Goal: Task Accomplishment & Management: Manage account settings

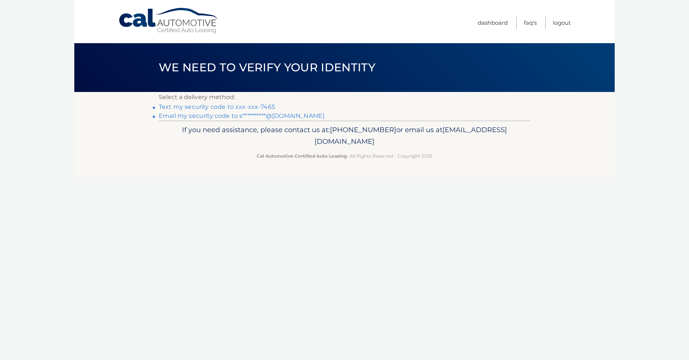
click at [200, 106] on link "Text my security code to xxx-xxx-7465" at bounding box center [217, 106] width 116 height 7
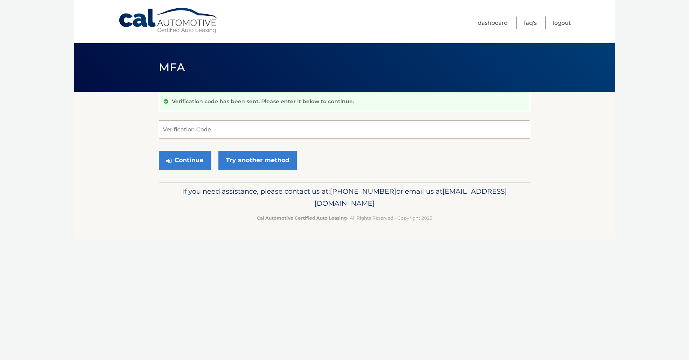
click at [220, 130] on input "Verification Code" at bounding box center [344, 129] width 371 height 19
type input "476378"
click at [191, 161] on button "Continue" at bounding box center [185, 160] width 52 height 19
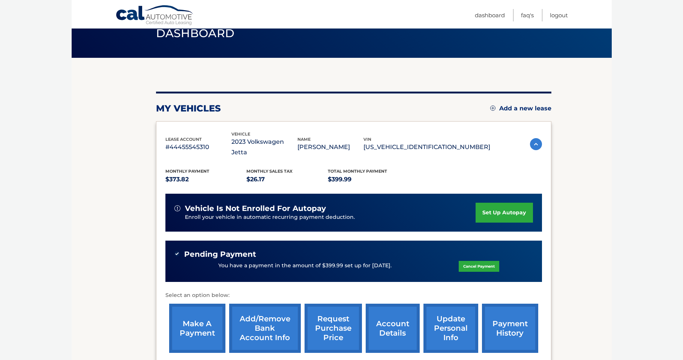
scroll to position [109, 0]
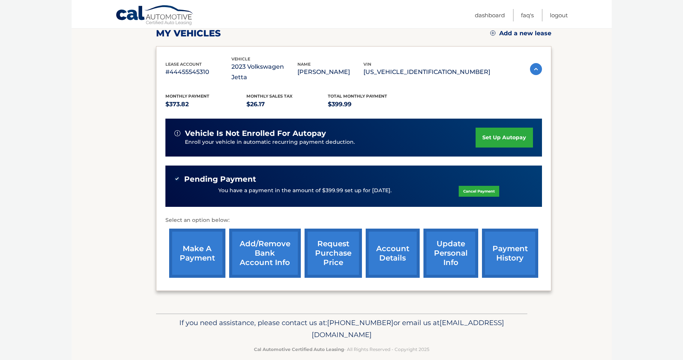
click at [207, 244] on link "make a payment" at bounding box center [197, 252] width 56 height 49
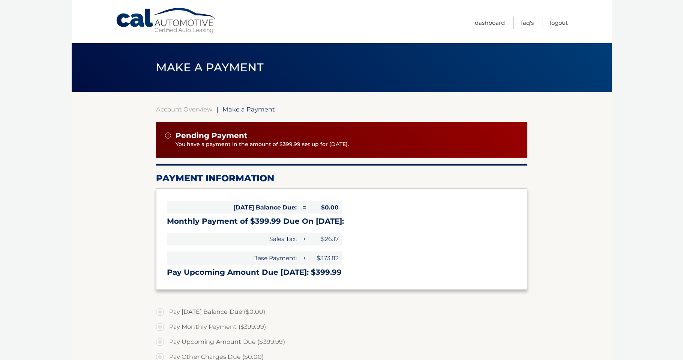
select select "NDAwZDJlODctYTZiZi00MDgzLTg0MjMtYzgzZDc1NzY2NGEw"
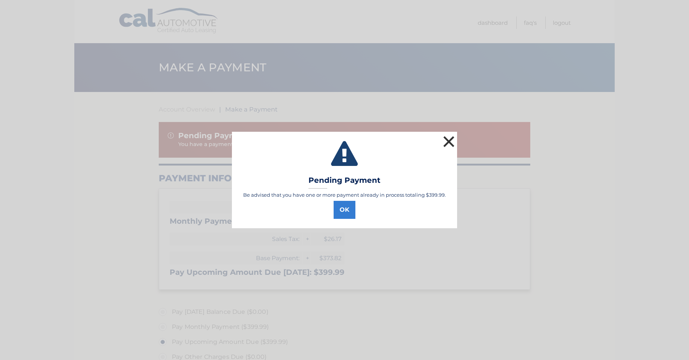
click at [442, 141] on button "×" at bounding box center [448, 141] width 15 height 15
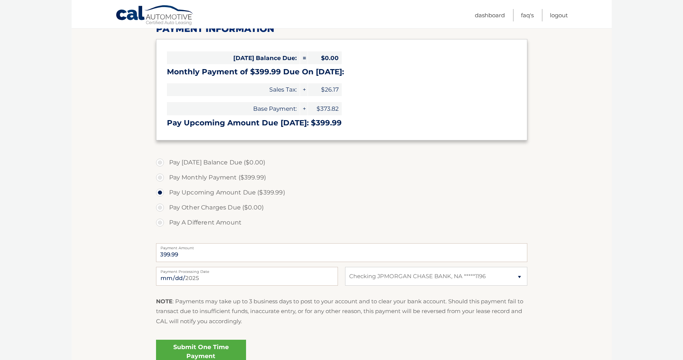
scroll to position [150, 0]
